Goal: Information Seeking & Learning: Understand process/instructions

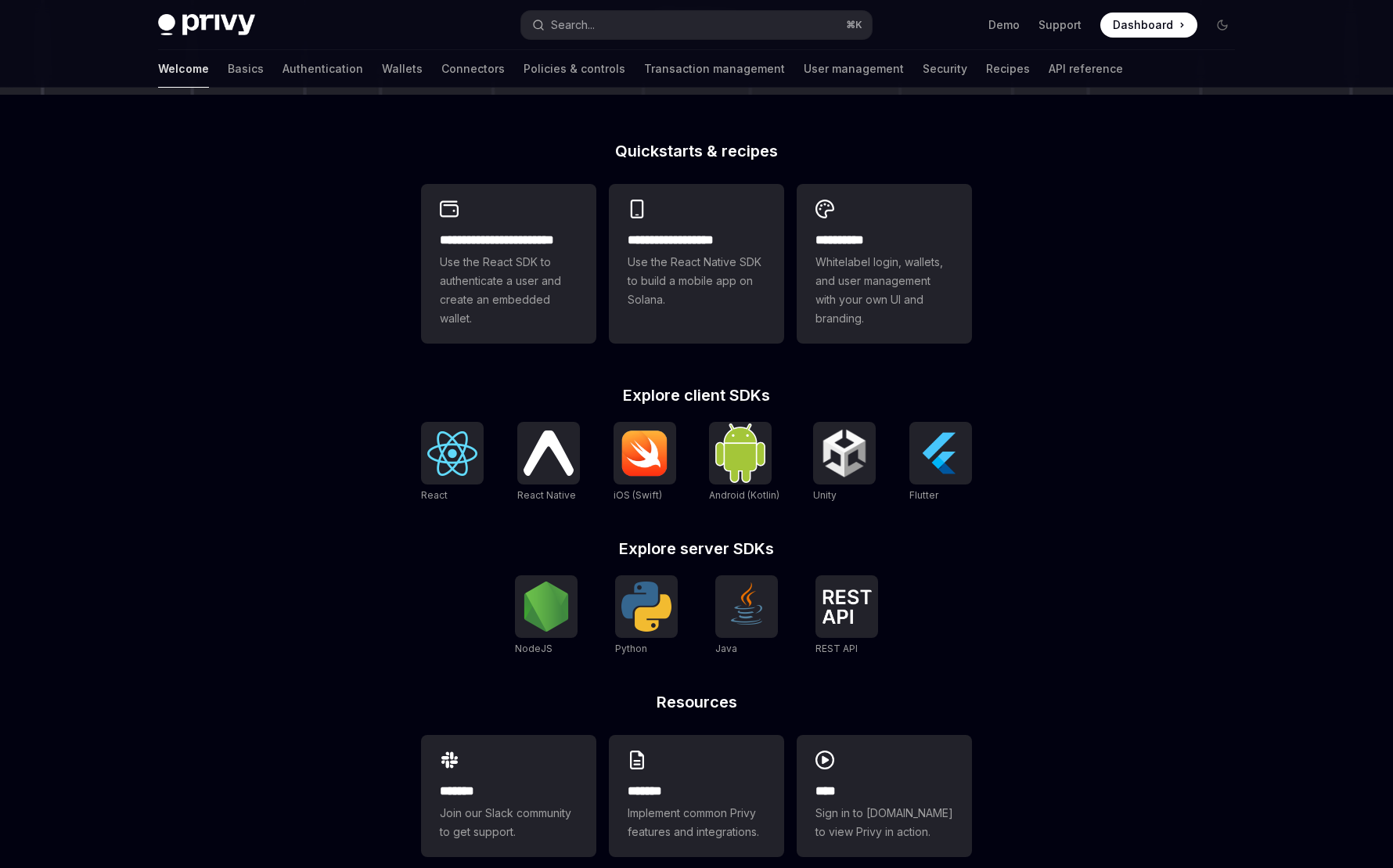
scroll to position [376, 0]
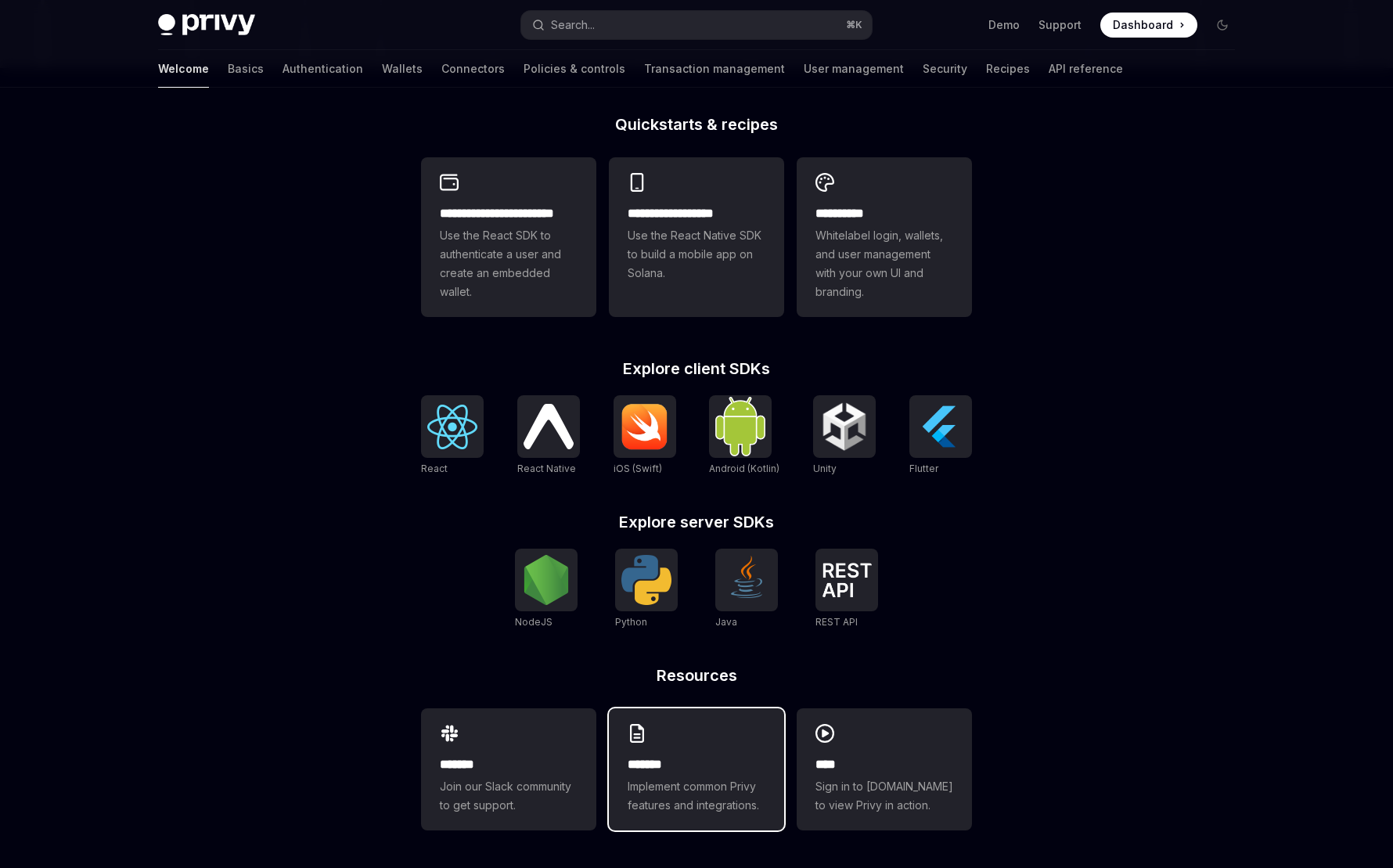
click at [693, 766] on h2 "*******" at bounding box center [696, 764] width 138 height 19
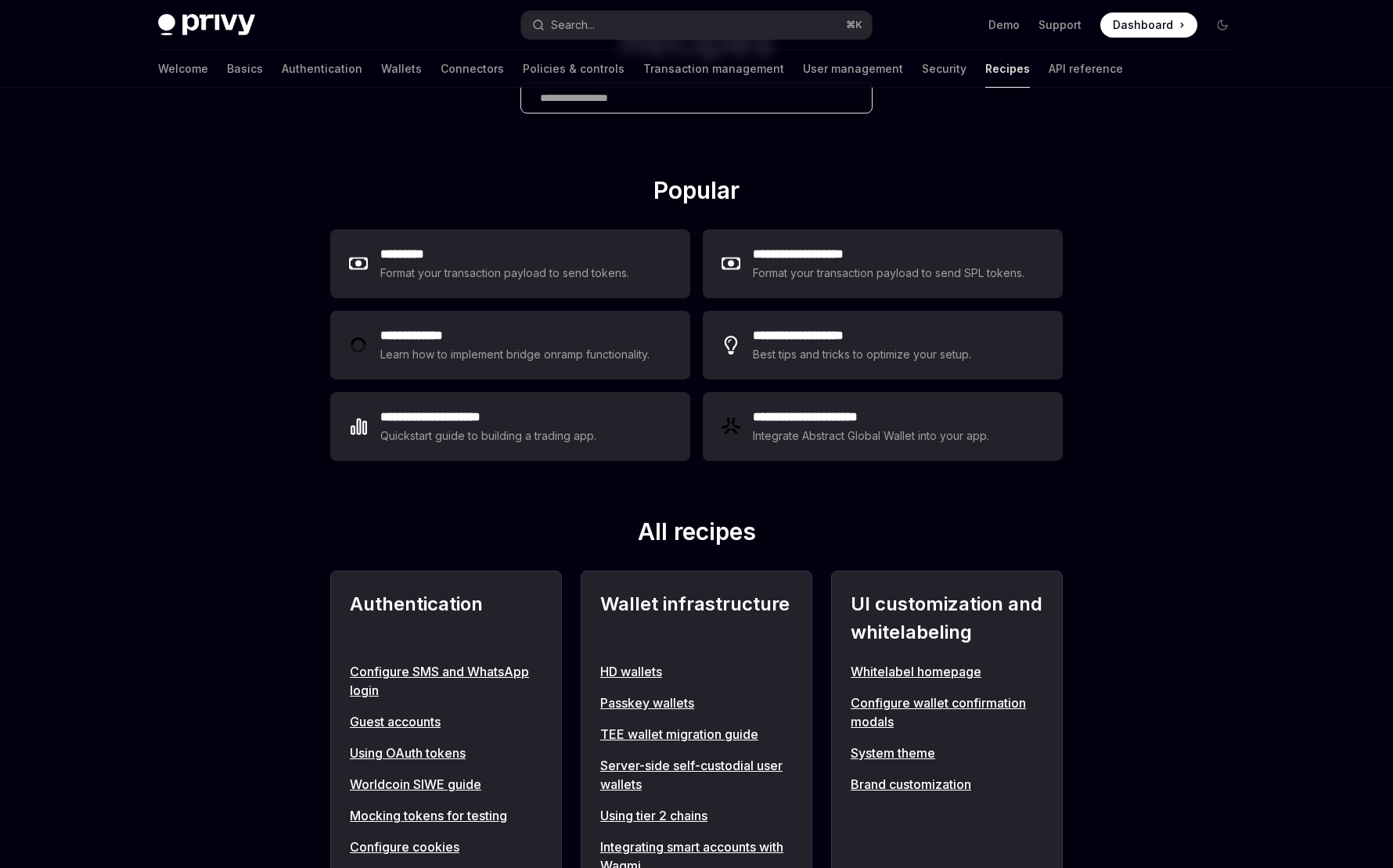
scroll to position [25, 0]
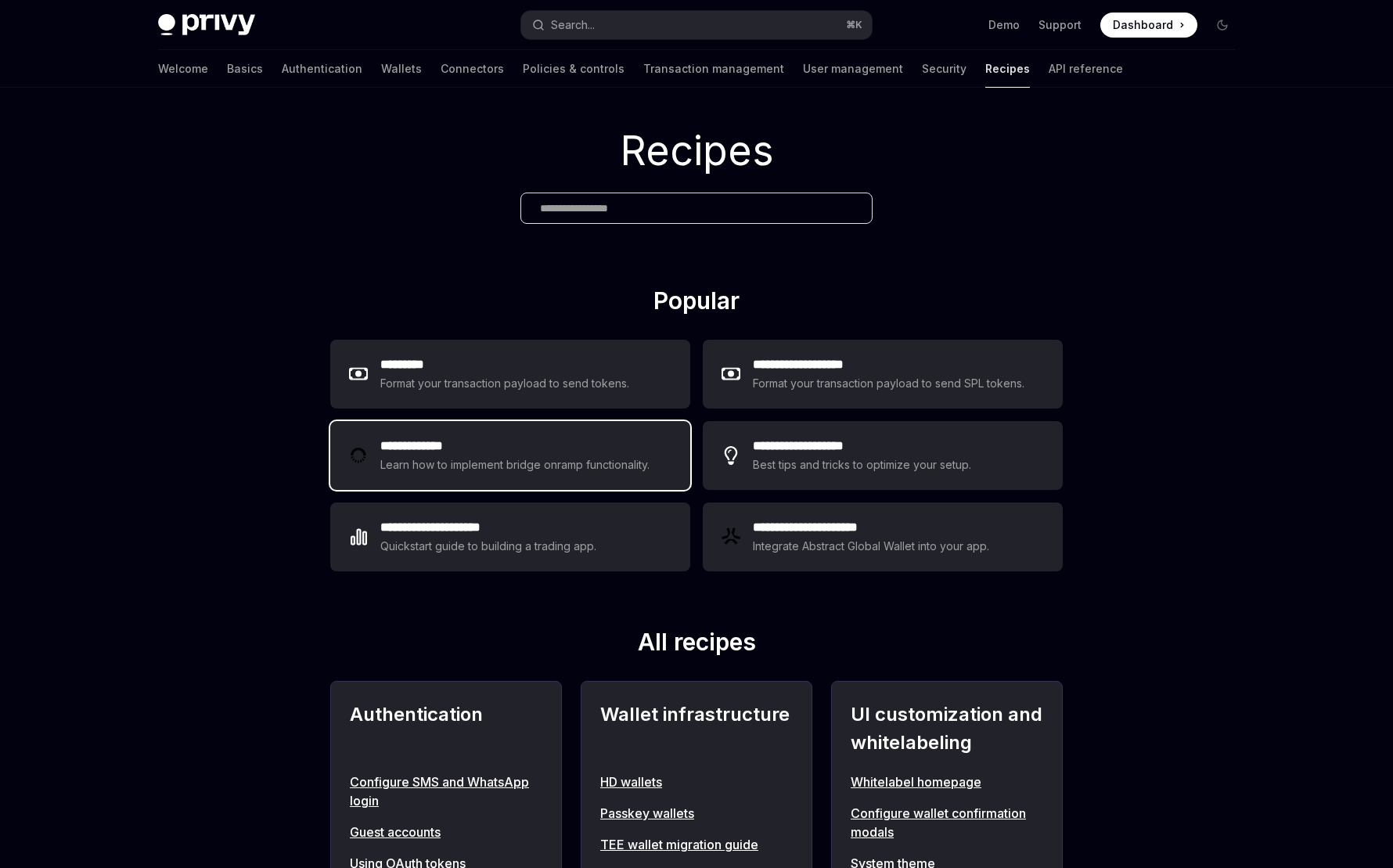
click at [604, 450] on h2 "**********" at bounding box center [517, 446] width 274 height 19
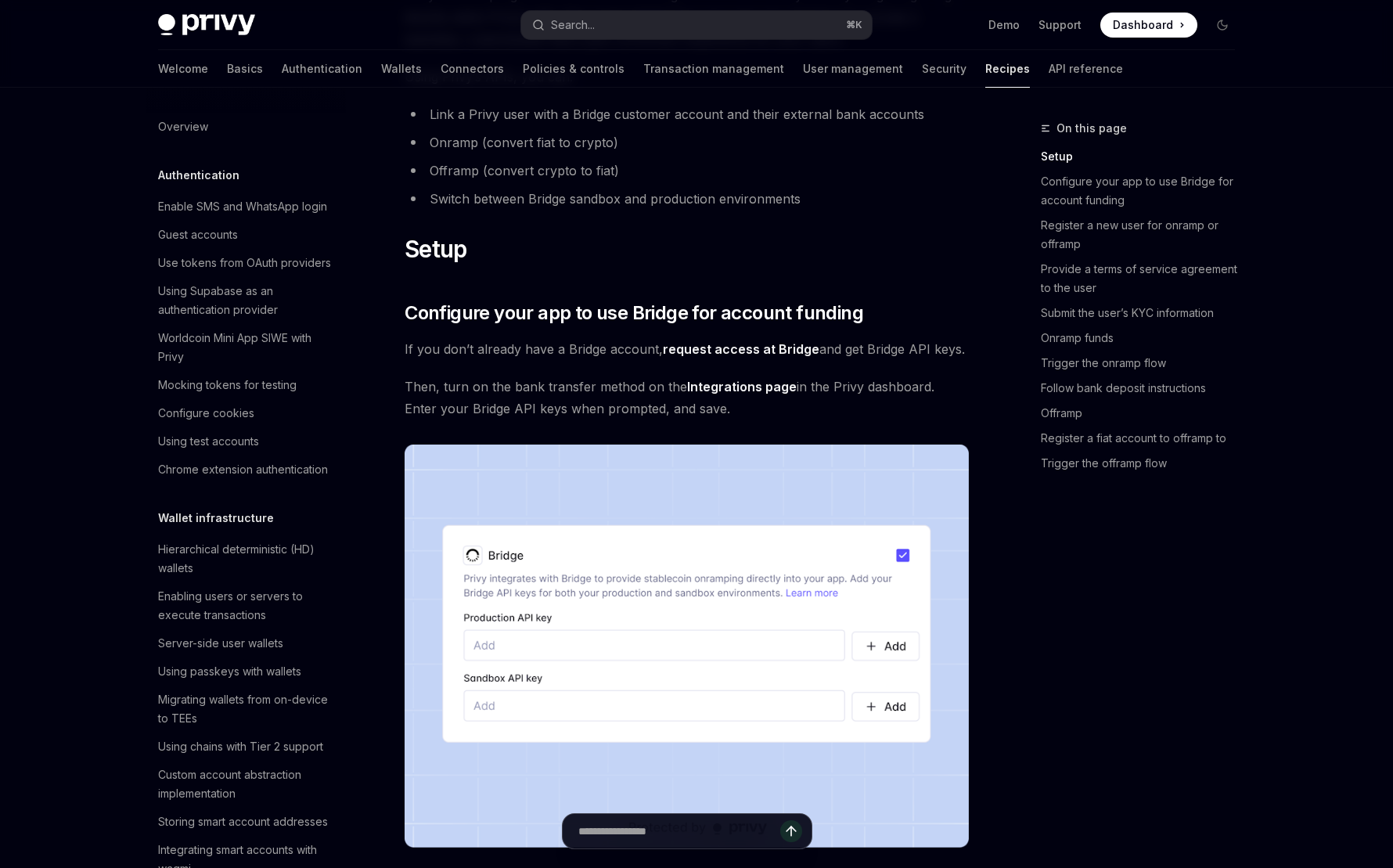
scroll to position [422, 0]
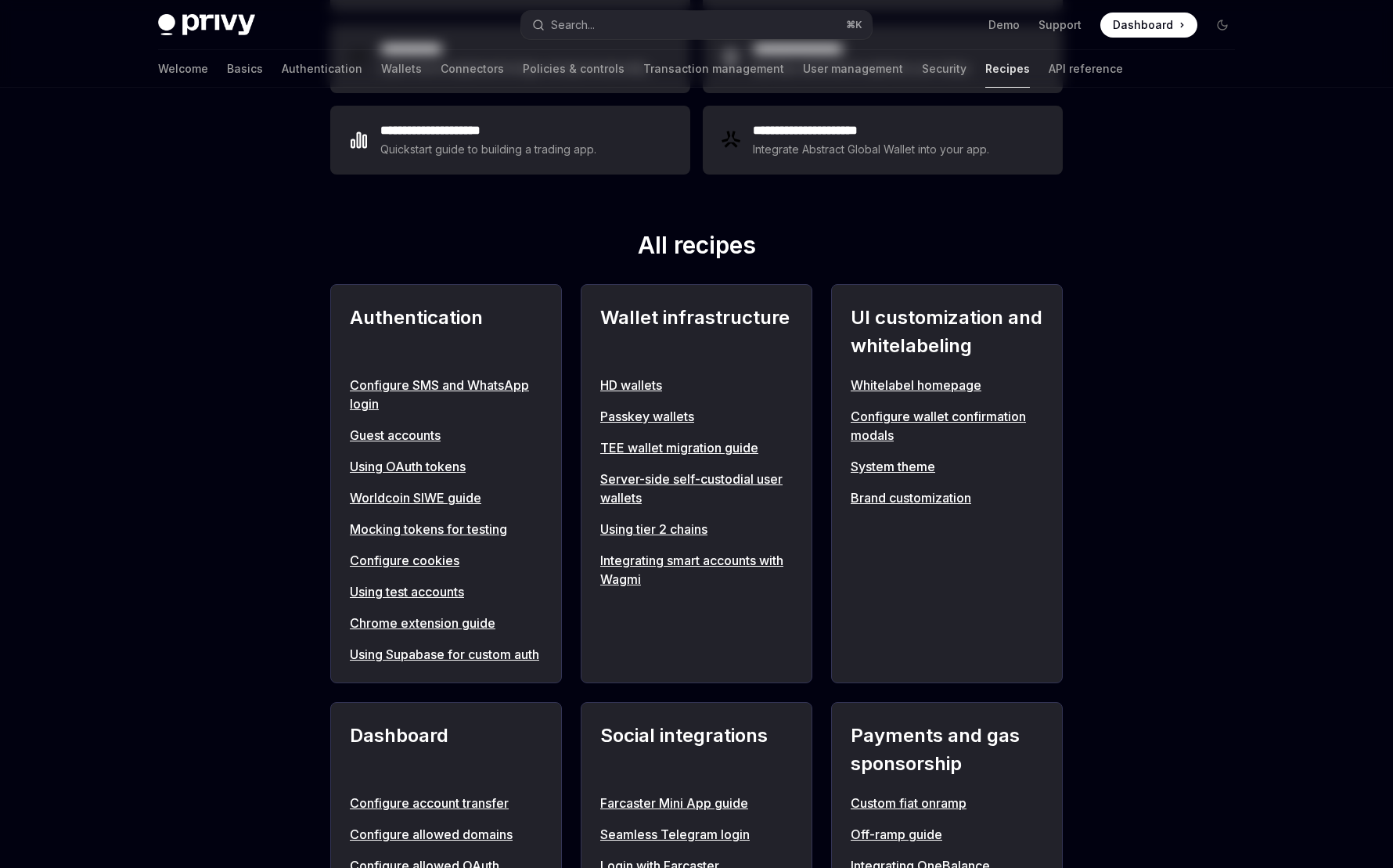
scroll to position [25, 0]
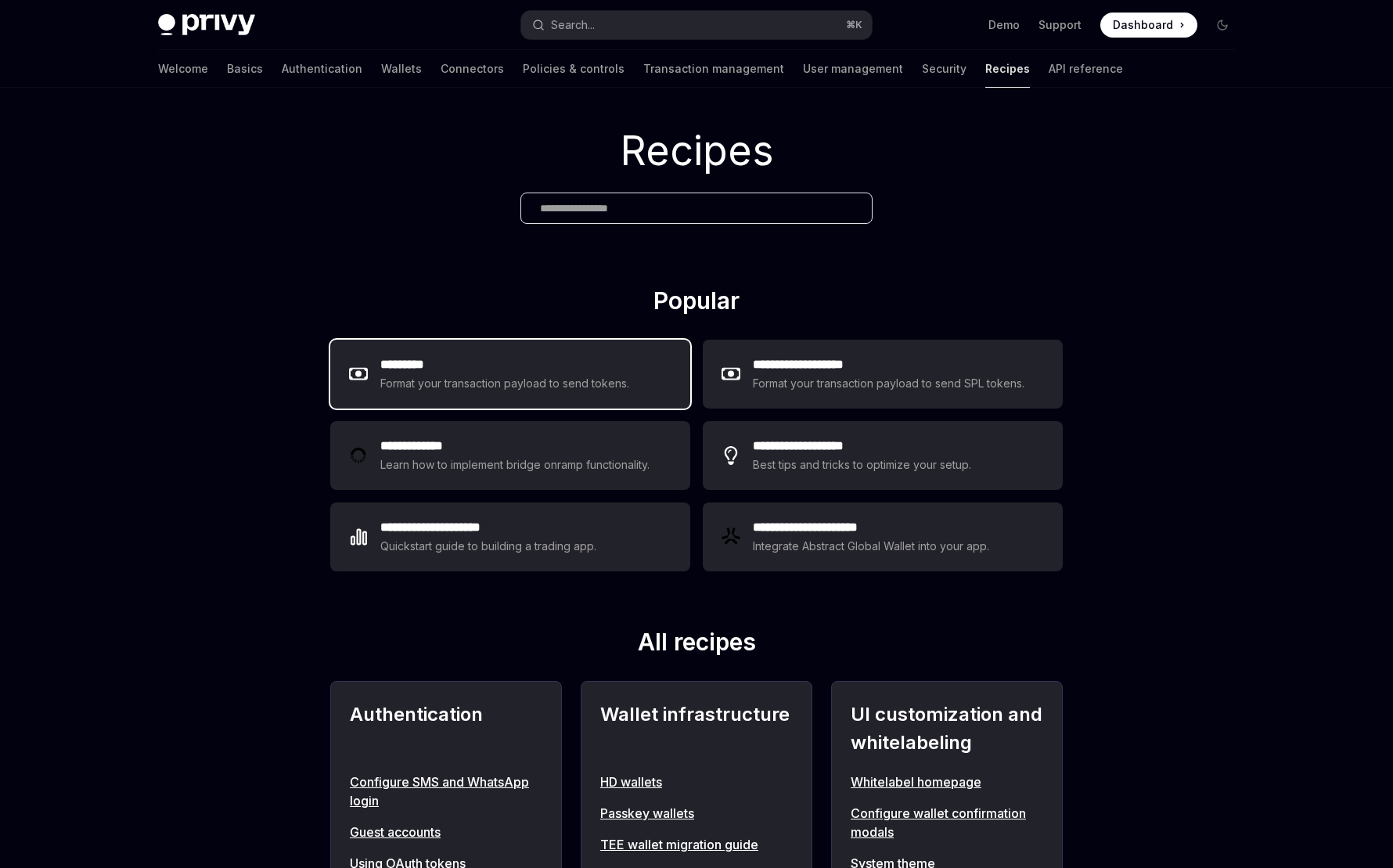
click at [603, 378] on div "Format your transaction payload to send tokens." at bounding box center [505, 383] width 250 height 19
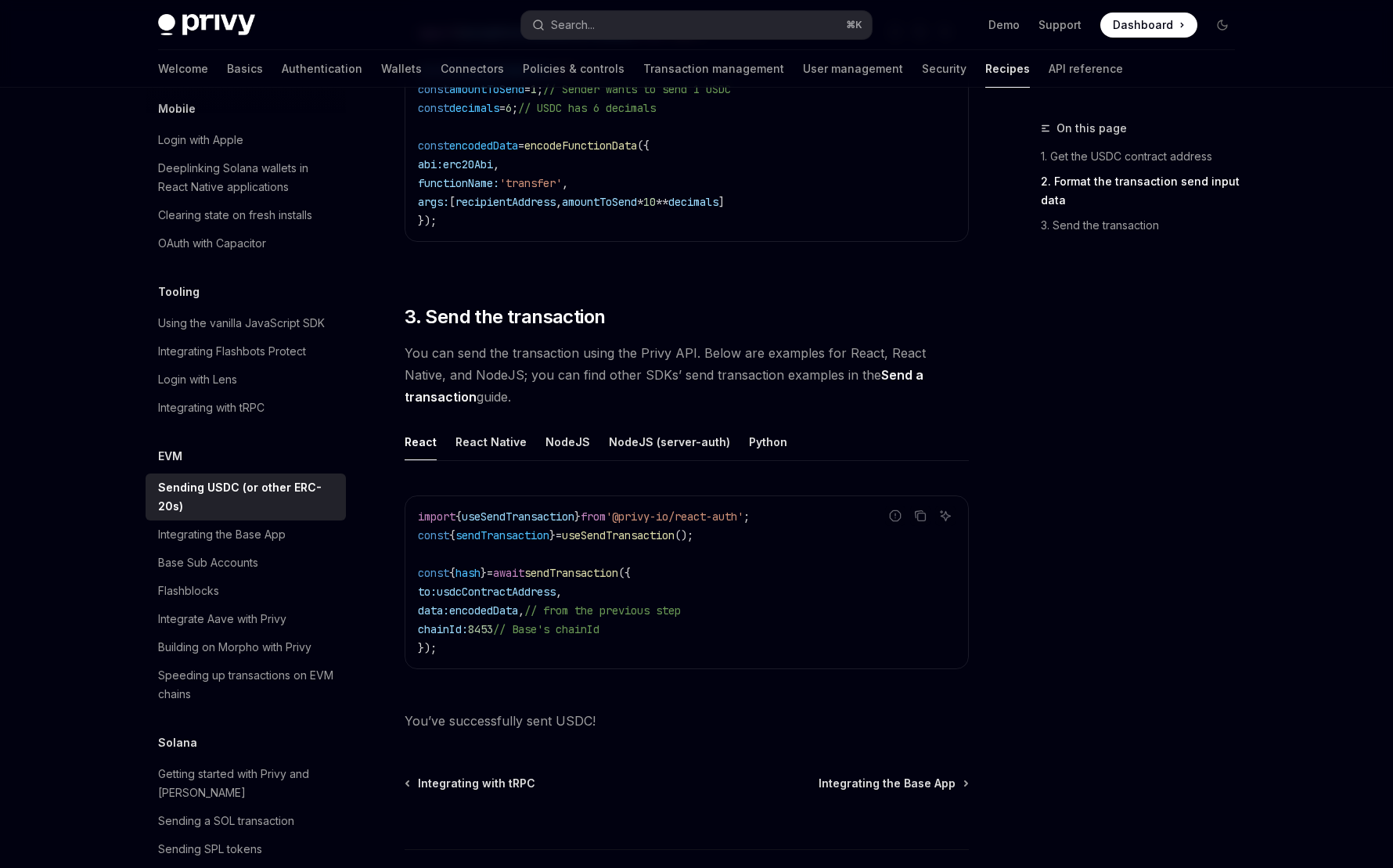
scroll to position [1036, 0]
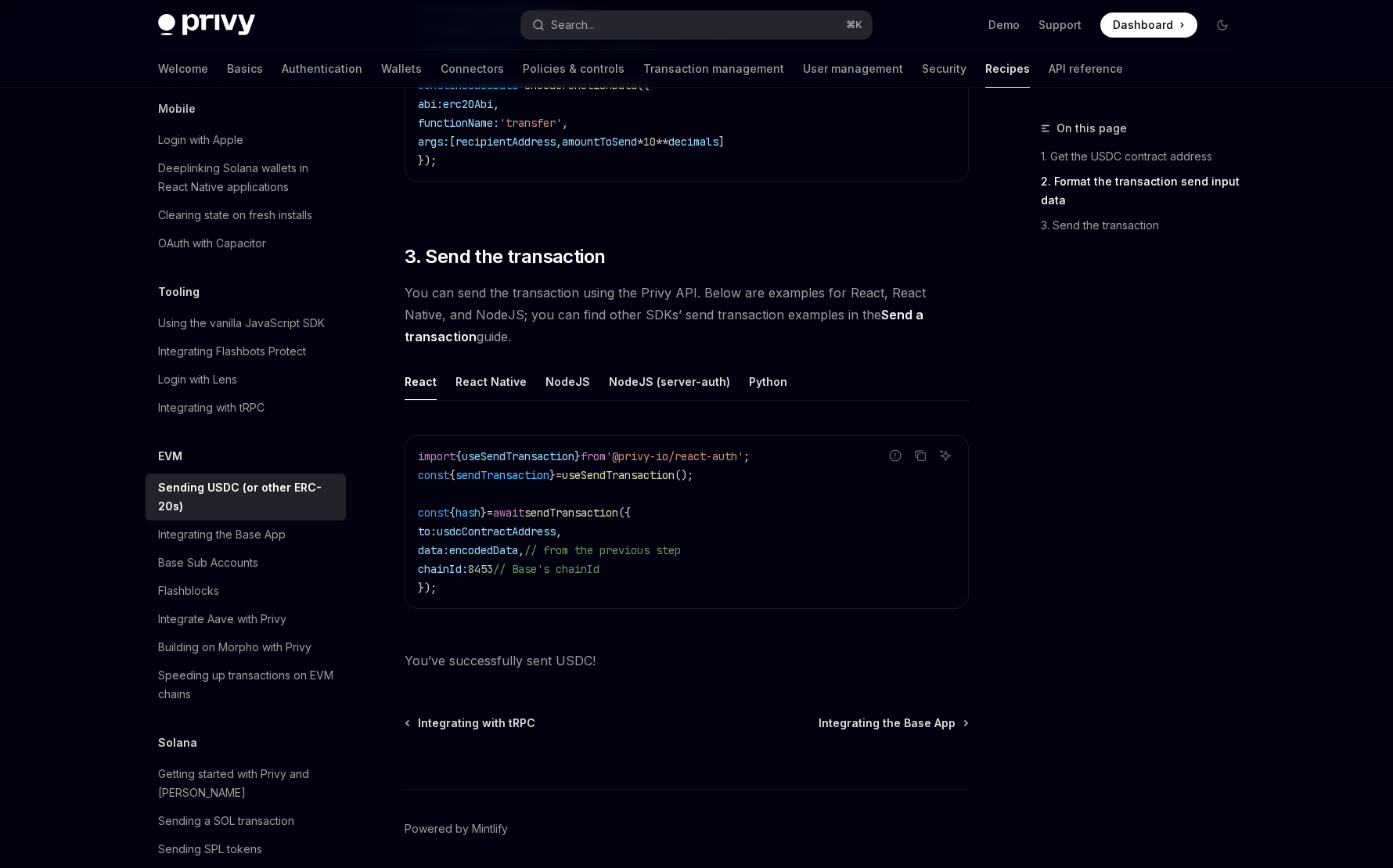
click at [609, 372] on button "NodeJS (server-auth)" at bounding box center [669, 381] width 121 height 37
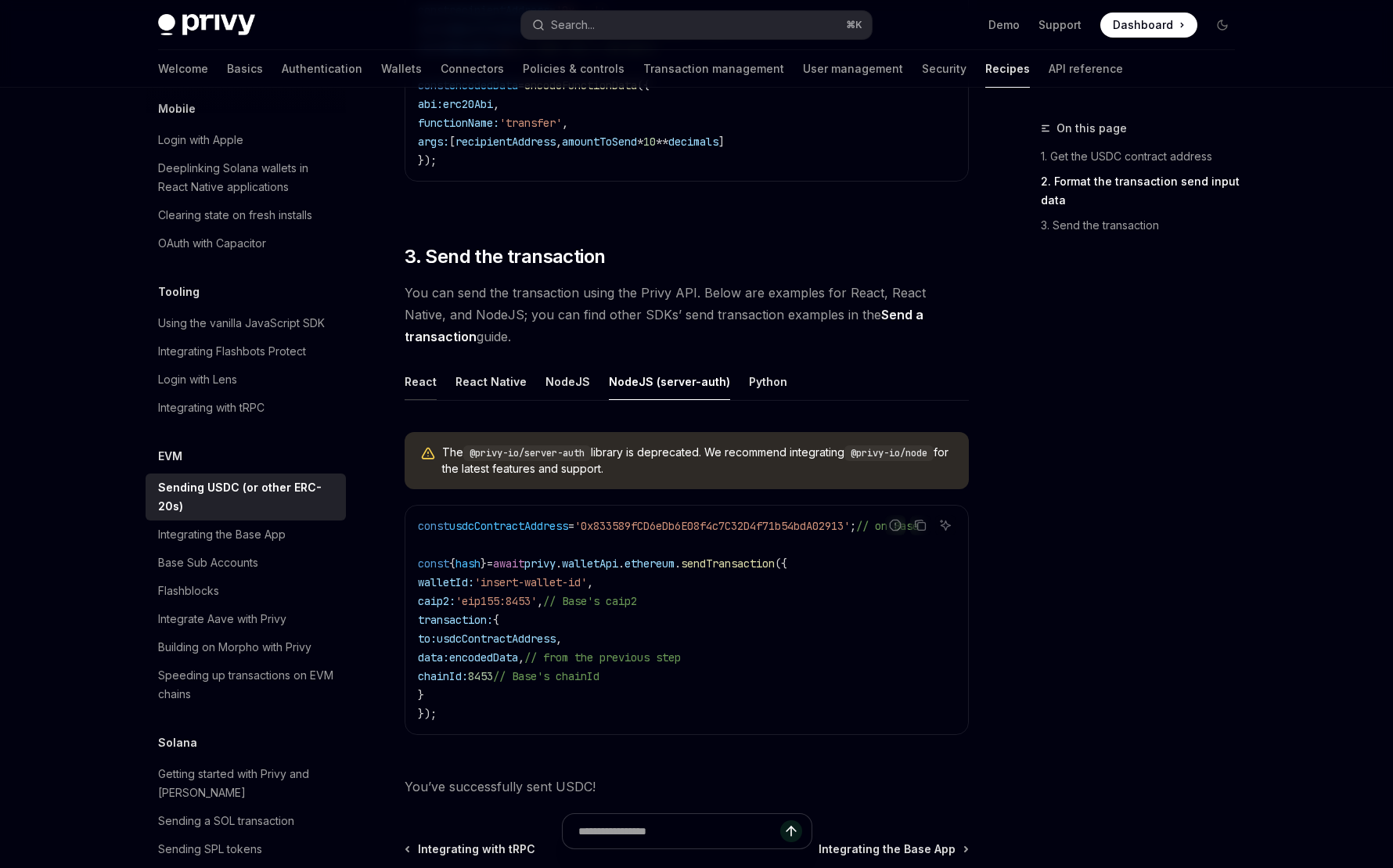
click at [429, 374] on button "React" at bounding box center [420, 381] width 32 height 37
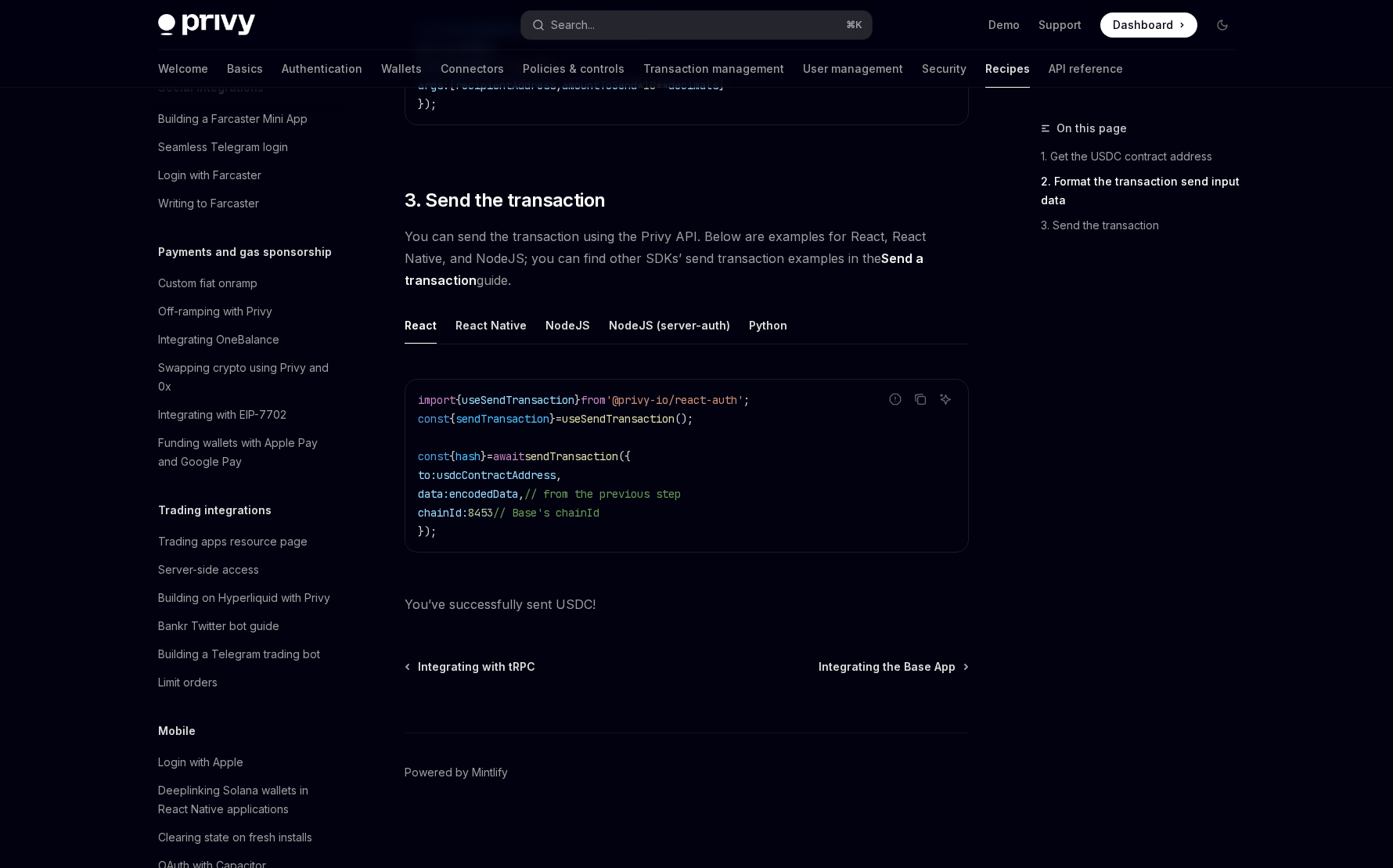
scroll to position [1251, 0]
click at [258, 406] on div "Integrating with EIP-7702" at bounding box center [222, 414] width 129 height 19
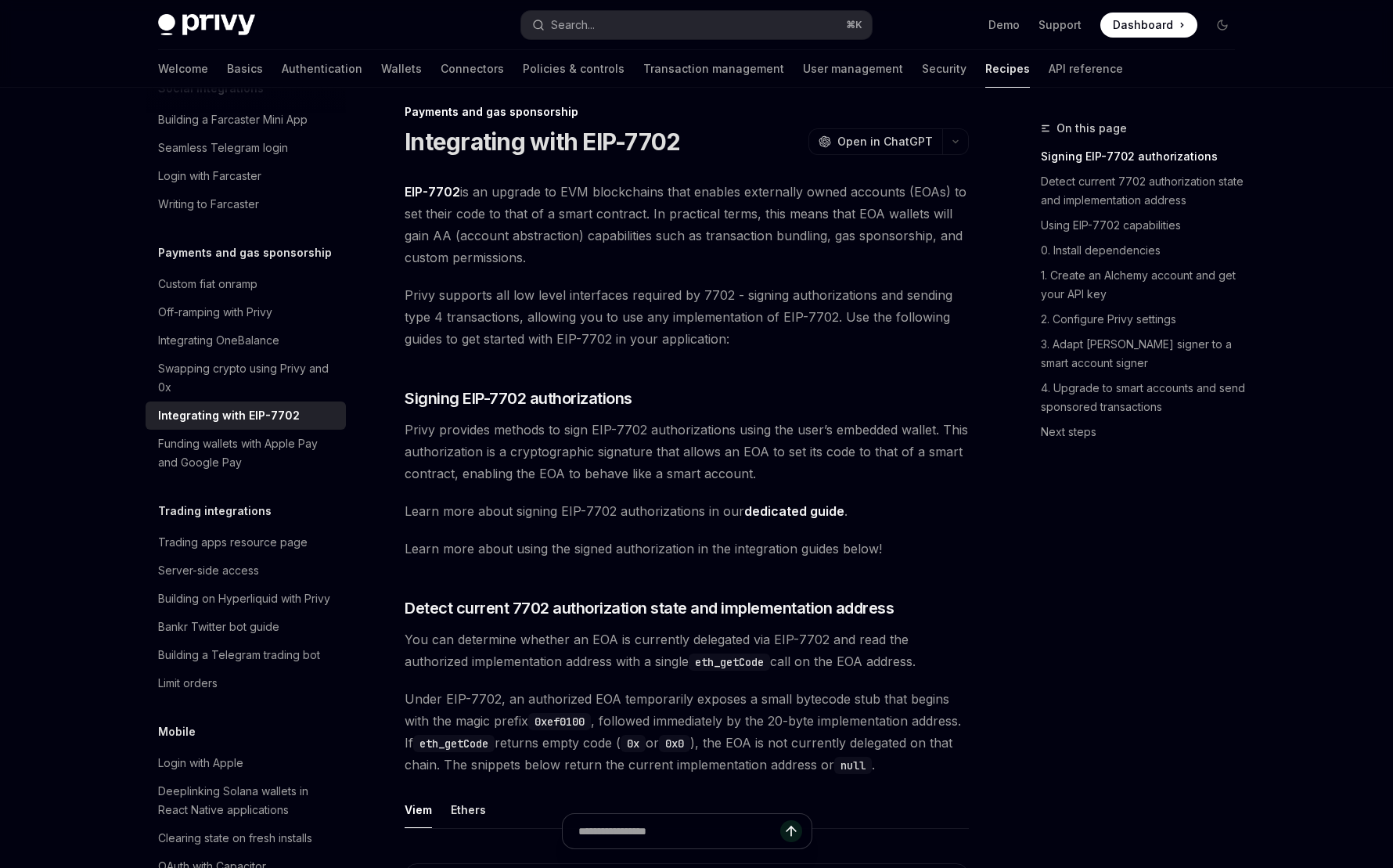
scroll to position [32, 0]
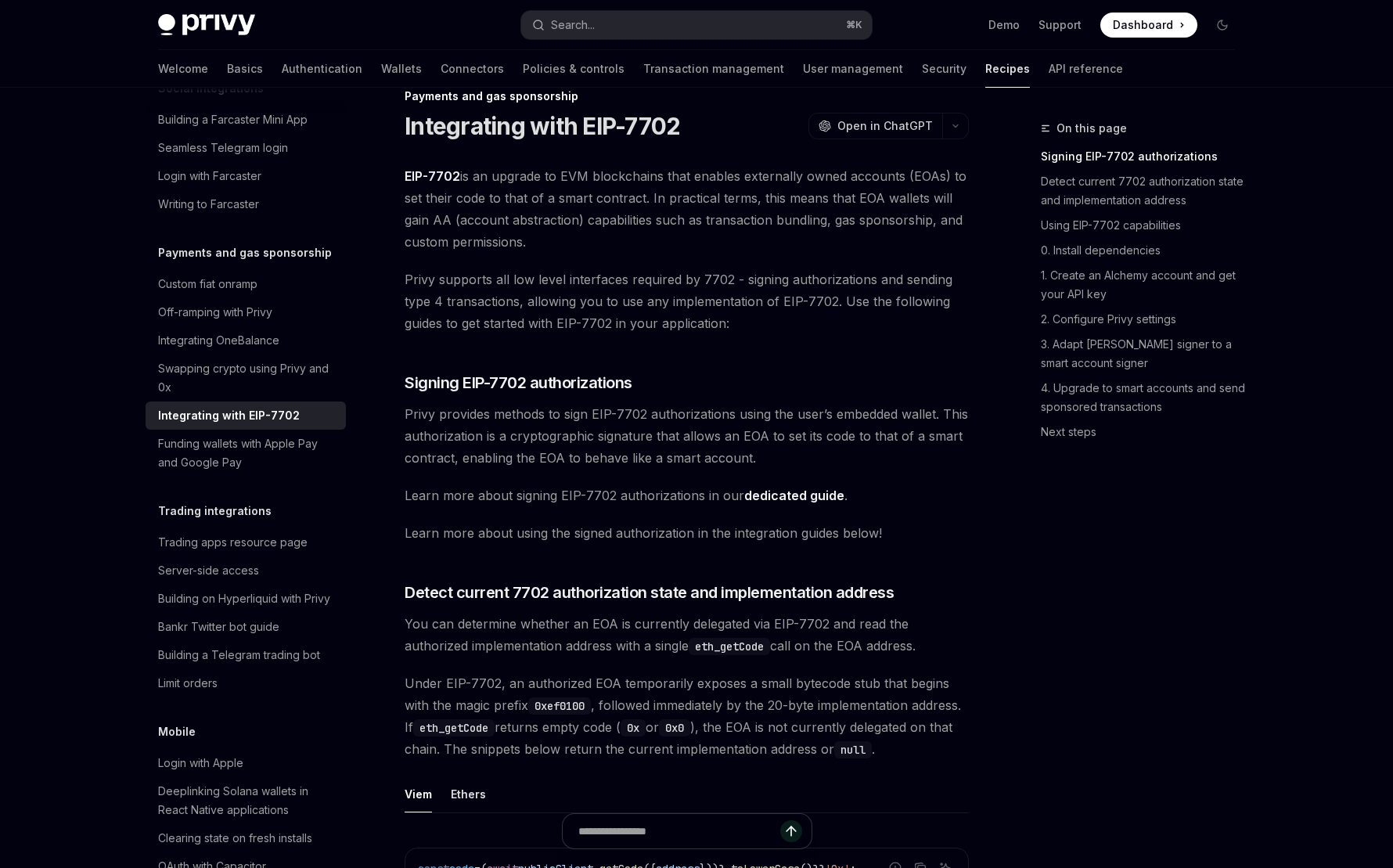
click at [793, 495] on link "dedicated guide" at bounding box center [794, 495] width 100 height 17
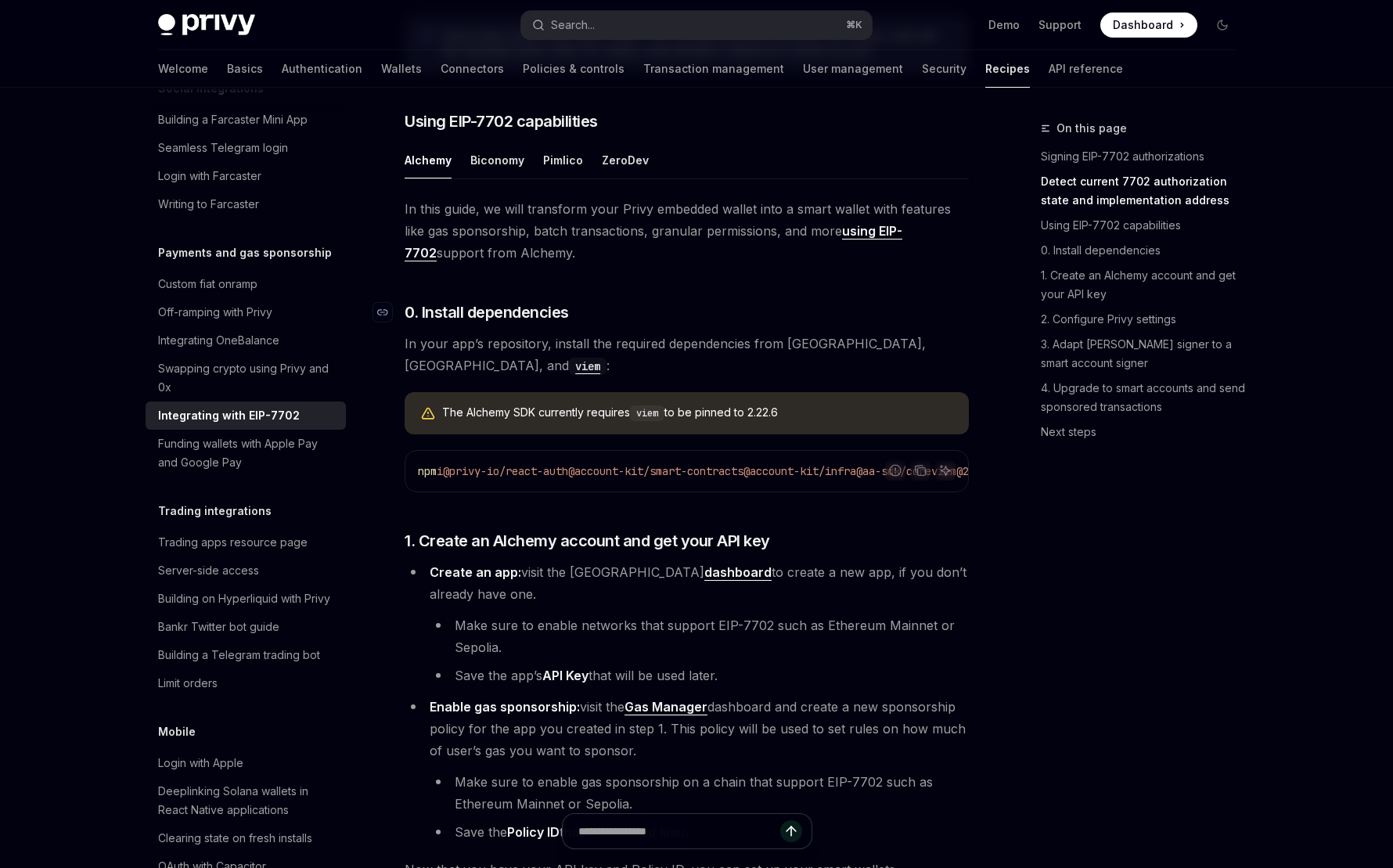
scroll to position [1074, 0]
click at [493, 177] on button "Biconomy" at bounding box center [497, 159] width 54 height 37
type textarea "*"
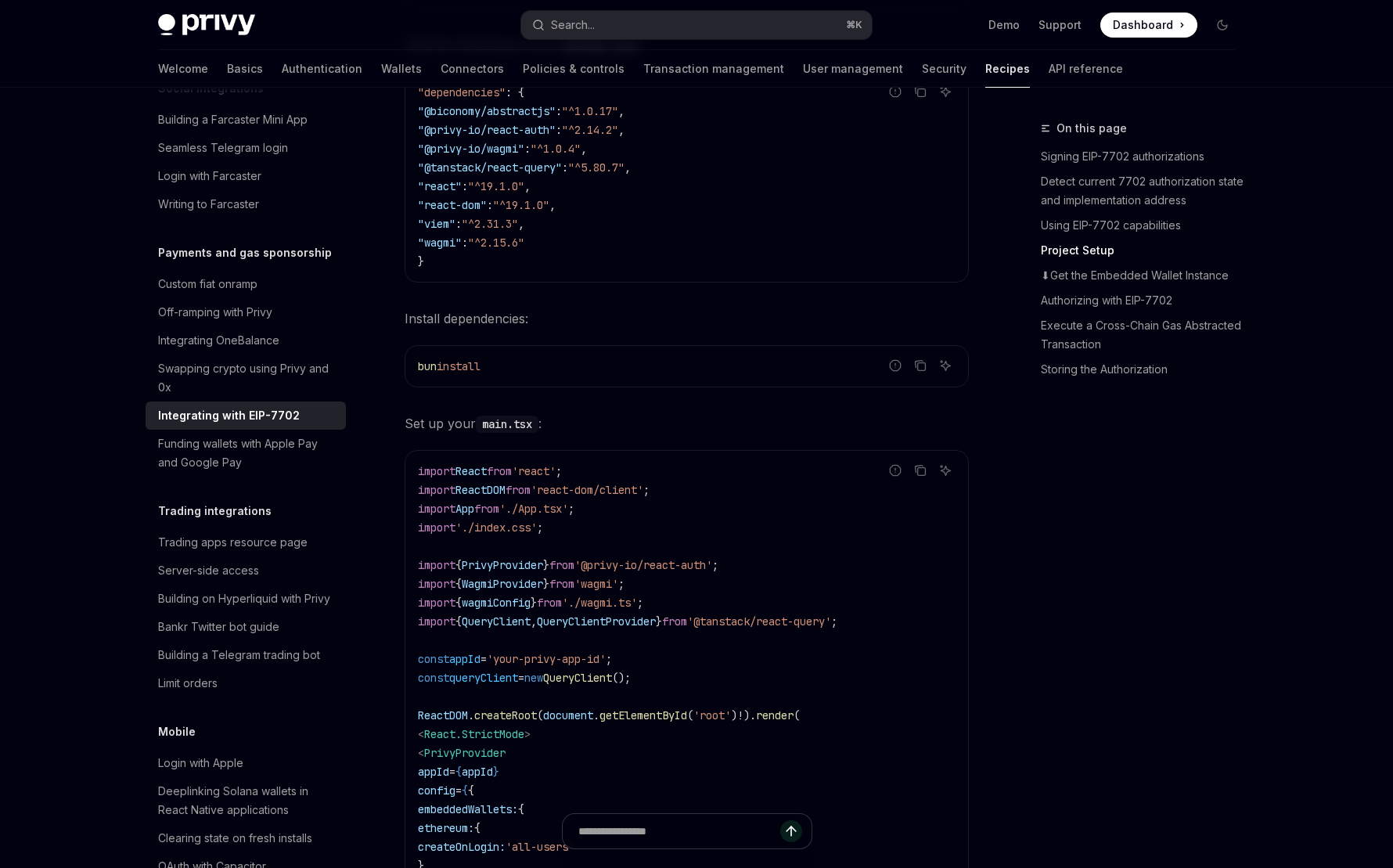
scroll to position [1618, 0]
